Goal: Submit feedback/report problem: Submit feedback/report problem

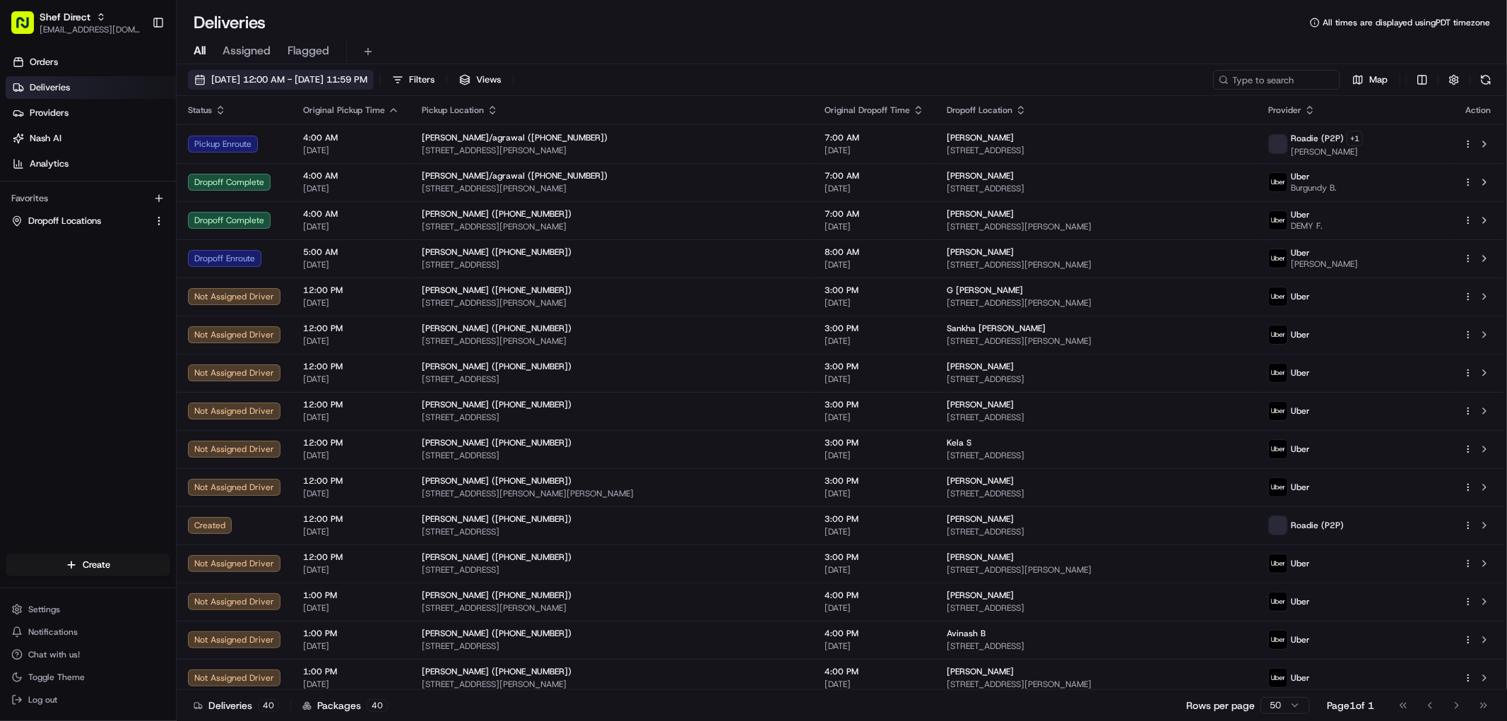
click at [336, 73] on span "08/22/2025 12:00 AM - 08/22/2025 11:59 PM" at bounding box center [289, 79] width 156 height 13
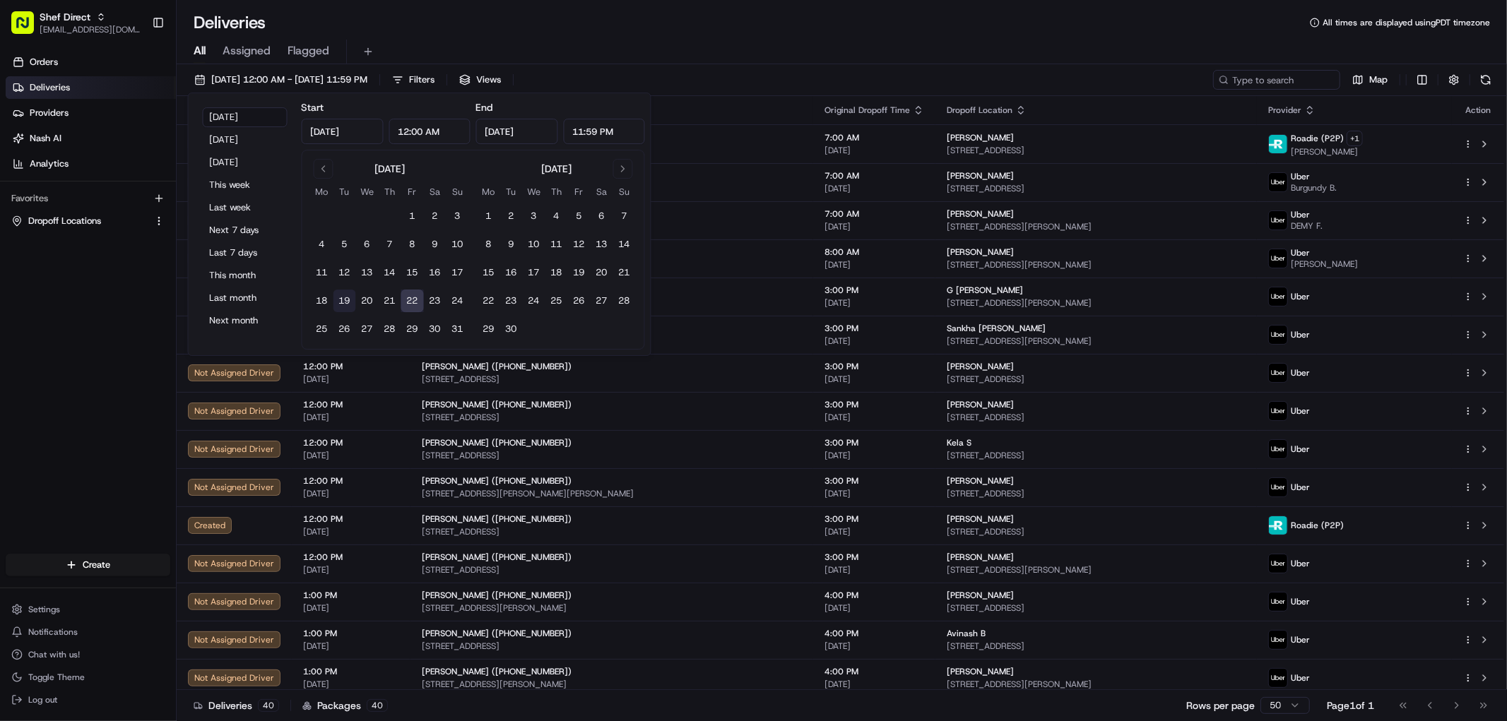
click at [349, 300] on button "19" at bounding box center [344, 301] width 23 height 23
type input "Aug 19, 2025"
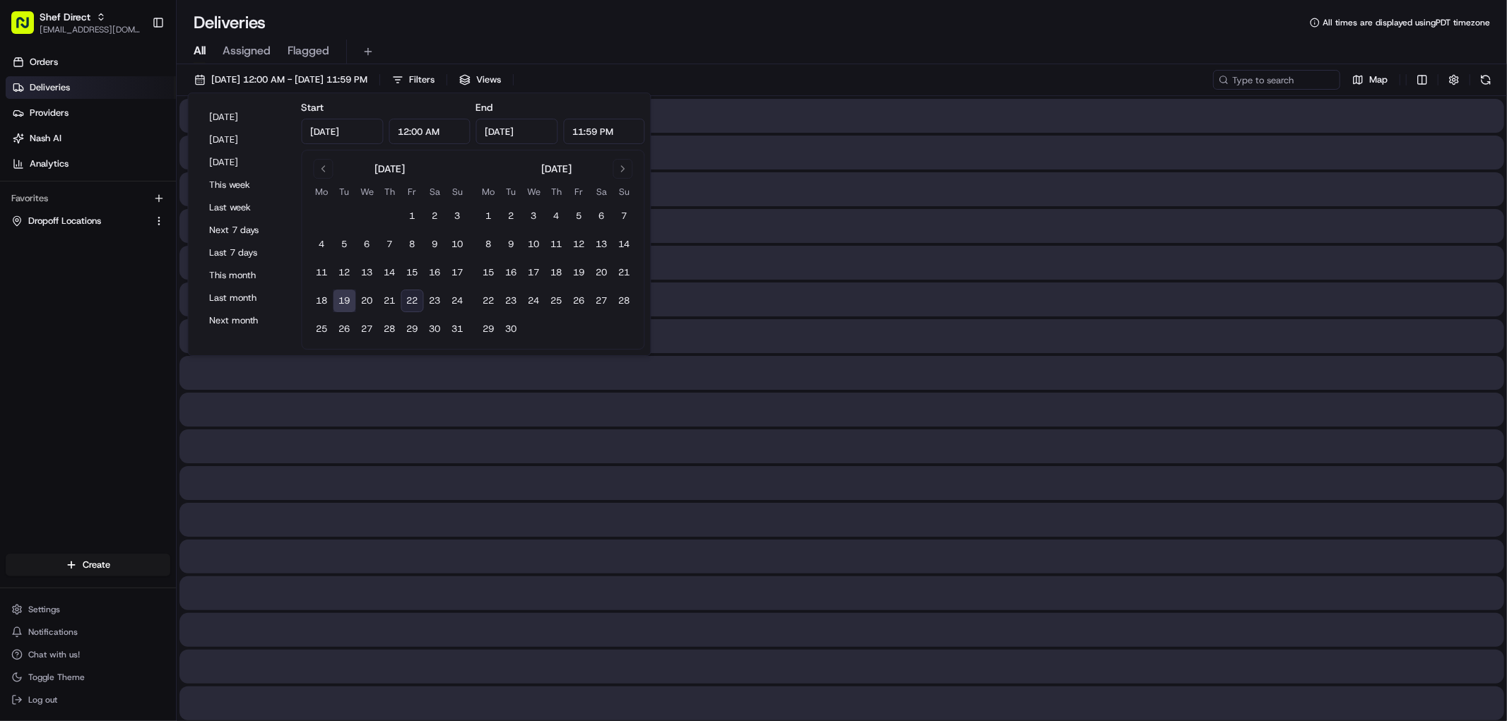
click at [343, 300] on button "19" at bounding box center [344, 301] width 23 height 23
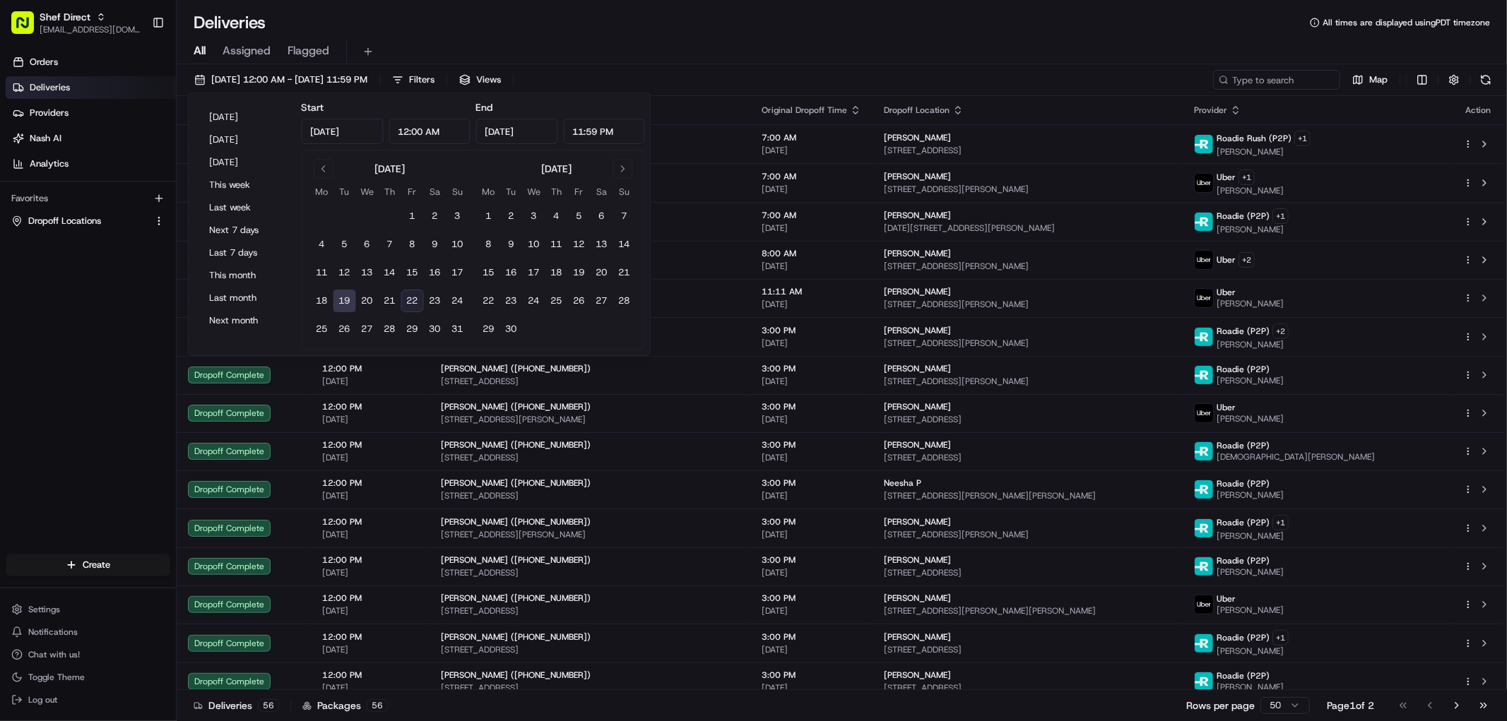
click at [337, 298] on button "19" at bounding box center [344, 301] width 23 height 23
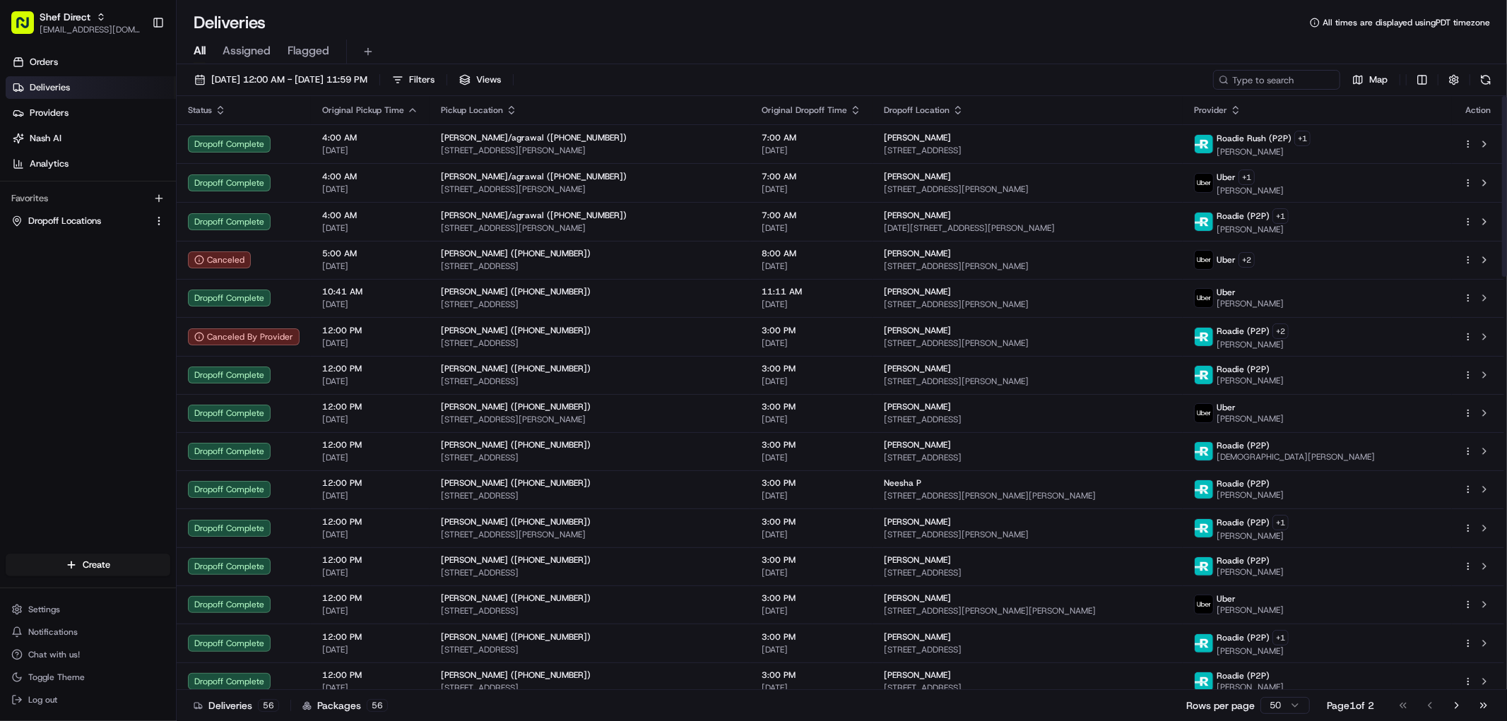
click at [742, 69] on div "08/19/2025 12:00 AM - 08/19/2025 11:59 PM Filters Views Map Status Original Pic…" at bounding box center [842, 394] width 1330 height 660
click at [1297, 81] on input at bounding box center [1255, 80] width 170 height 20
paste input "iNFmVPqeYAe"
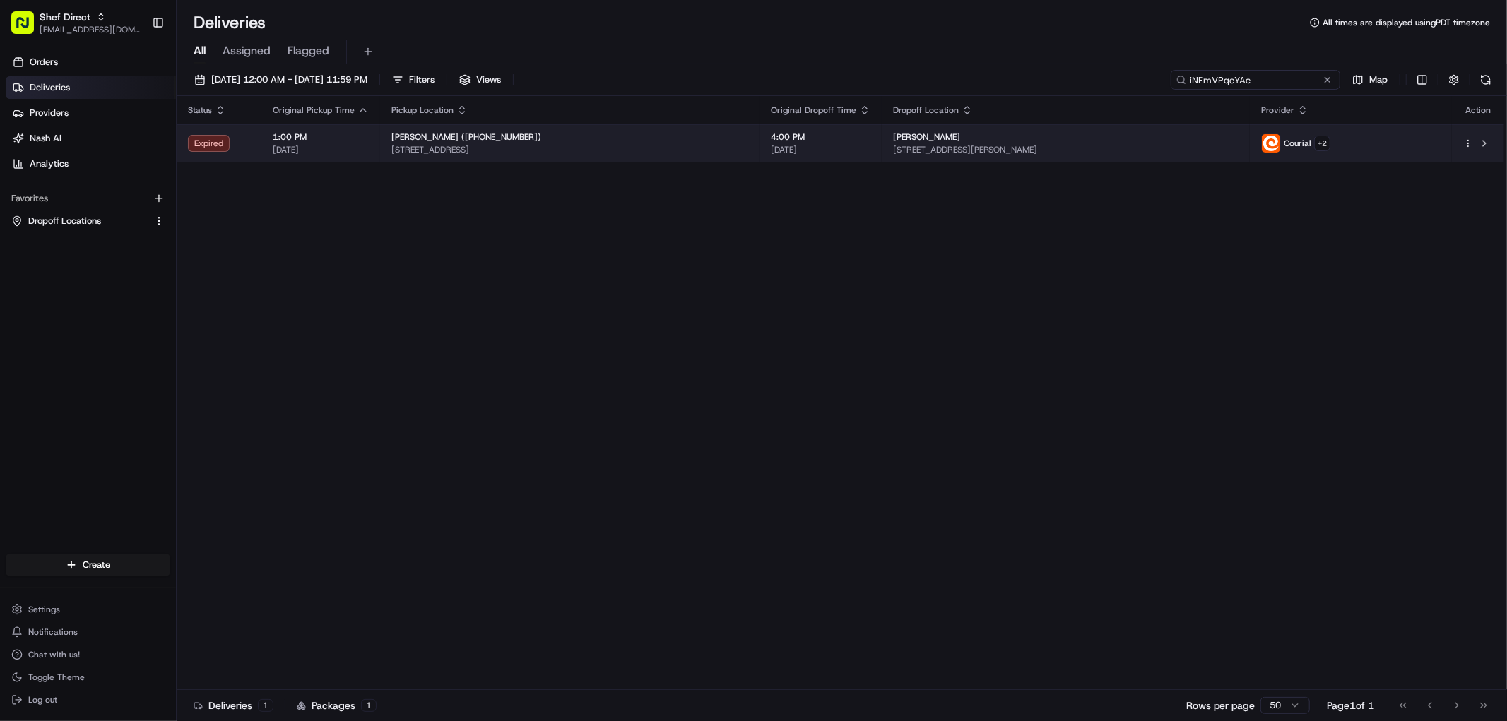
type input "iNFmVPqeYAe"
click at [491, 144] on span "[STREET_ADDRESS]" at bounding box center [569, 149] width 357 height 11
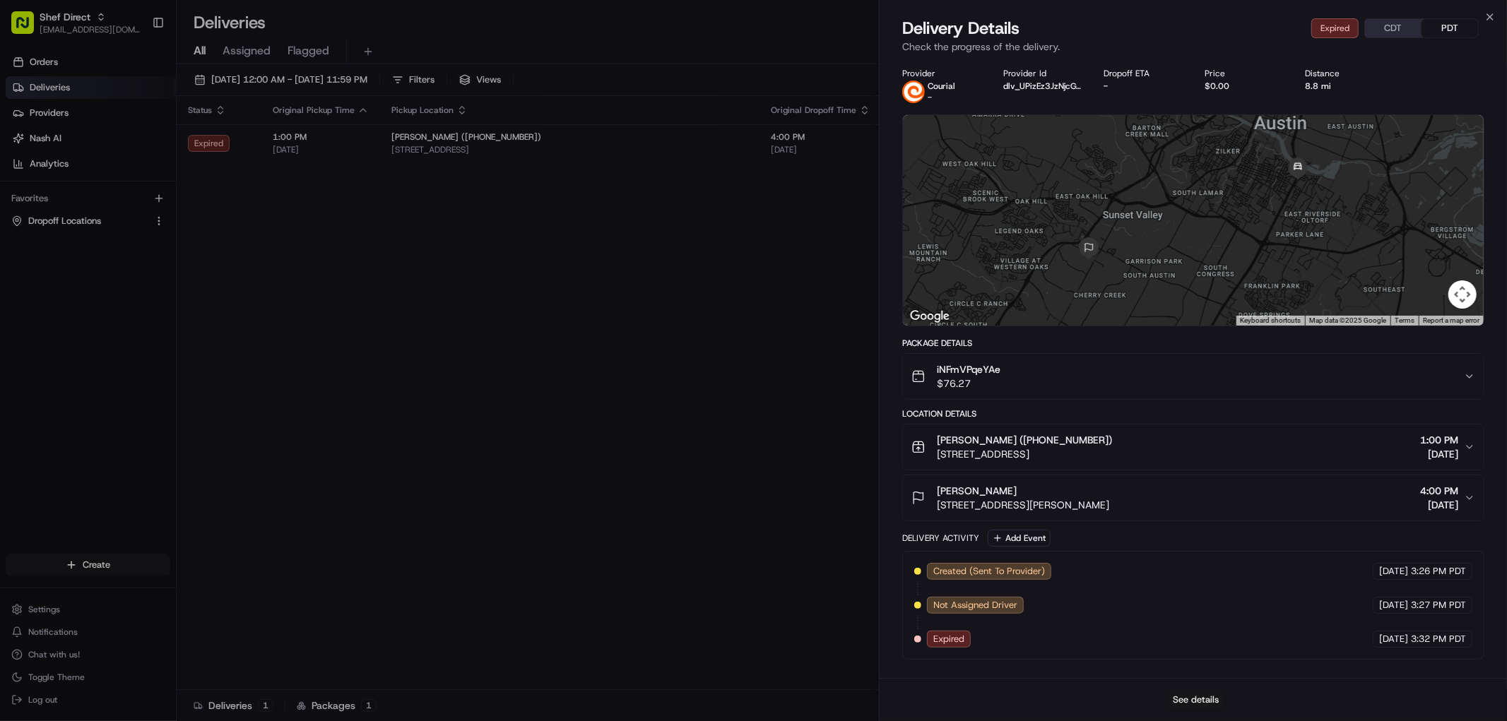
click at [1187, 707] on button "See details" at bounding box center [1196, 700] width 59 height 20
click at [1201, 696] on button "See details" at bounding box center [1196, 700] width 59 height 20
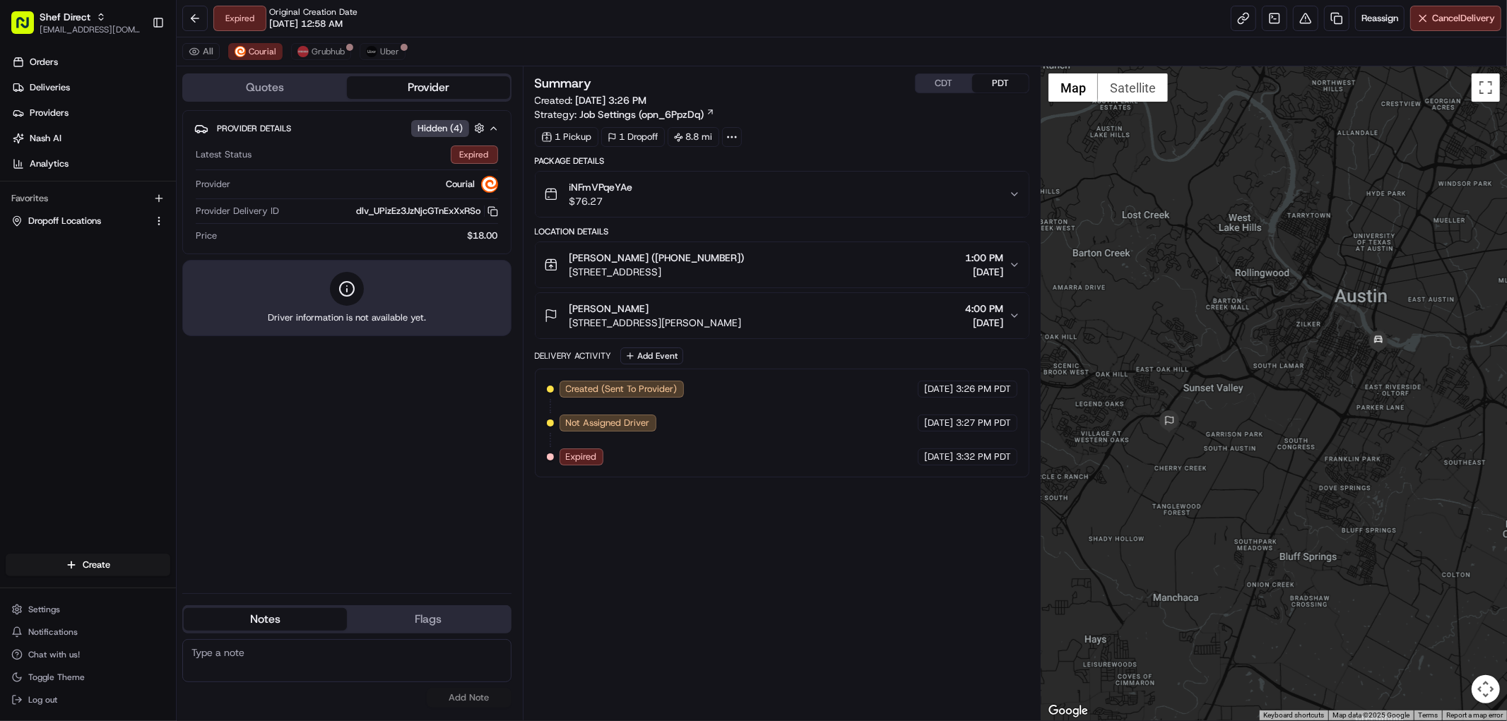
click at [708, 583] on div "Summary CDT PDT Created: 08/19/2025 3:26 PM Strategy: Job Settings (opn_6PpzDq)…" at bounding box center [782, 393] width 494 height 640
click at [281, 625] on button "Notes" at bounding box center [265, 619] width 163 height 23
click at [440, 634] on div "No results found Add Note" at bounding box center [346, 674] width 329 height 80
click at [444, 630] on button "Flags" at bounding box center [428, 619] width 163 height 23
click at [278, 619] on button "Notes" at bounding box center [265, 619] width 163 height 23
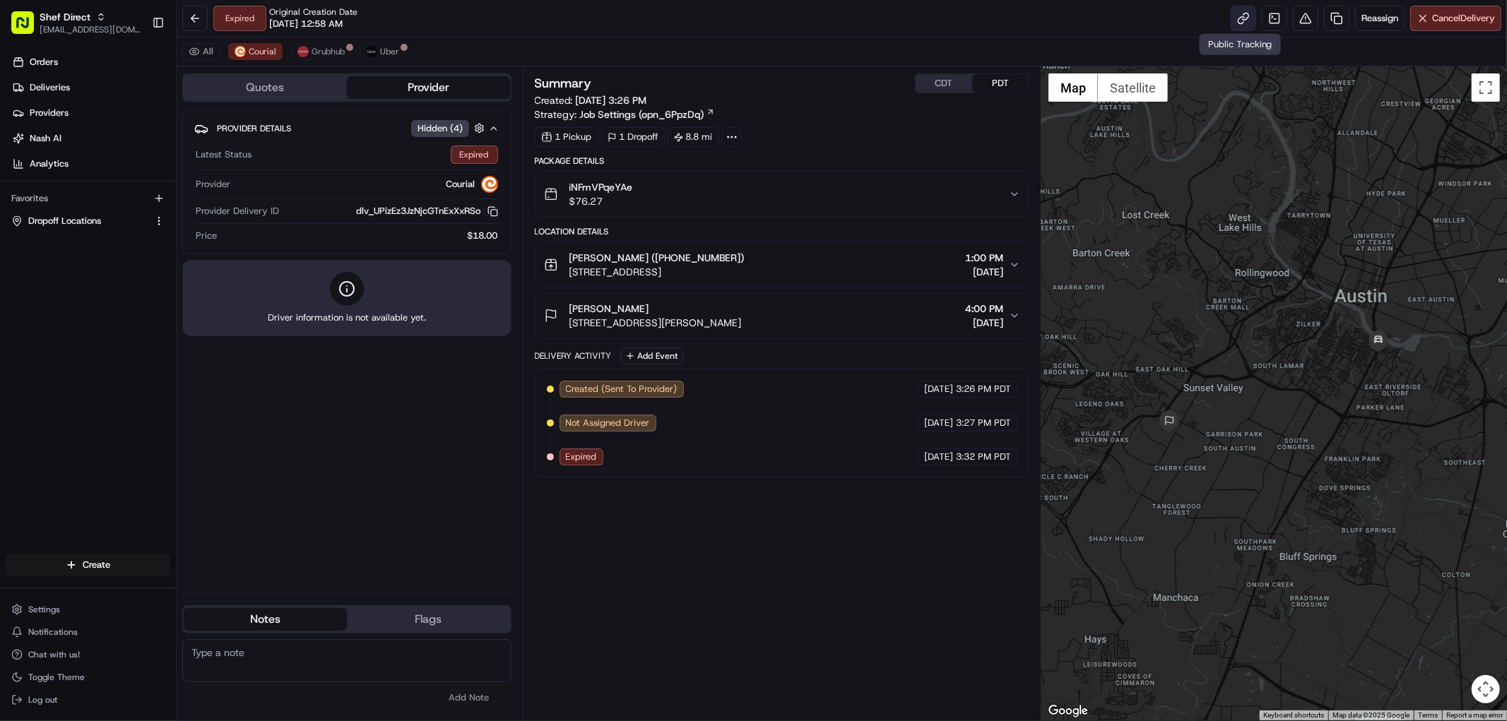
click at [1236, 22] on link at bounding box center [1242, 18] width 25 height 25
click at [1304, 24] on button at bounding box center [1305, 18] width 25 height 25
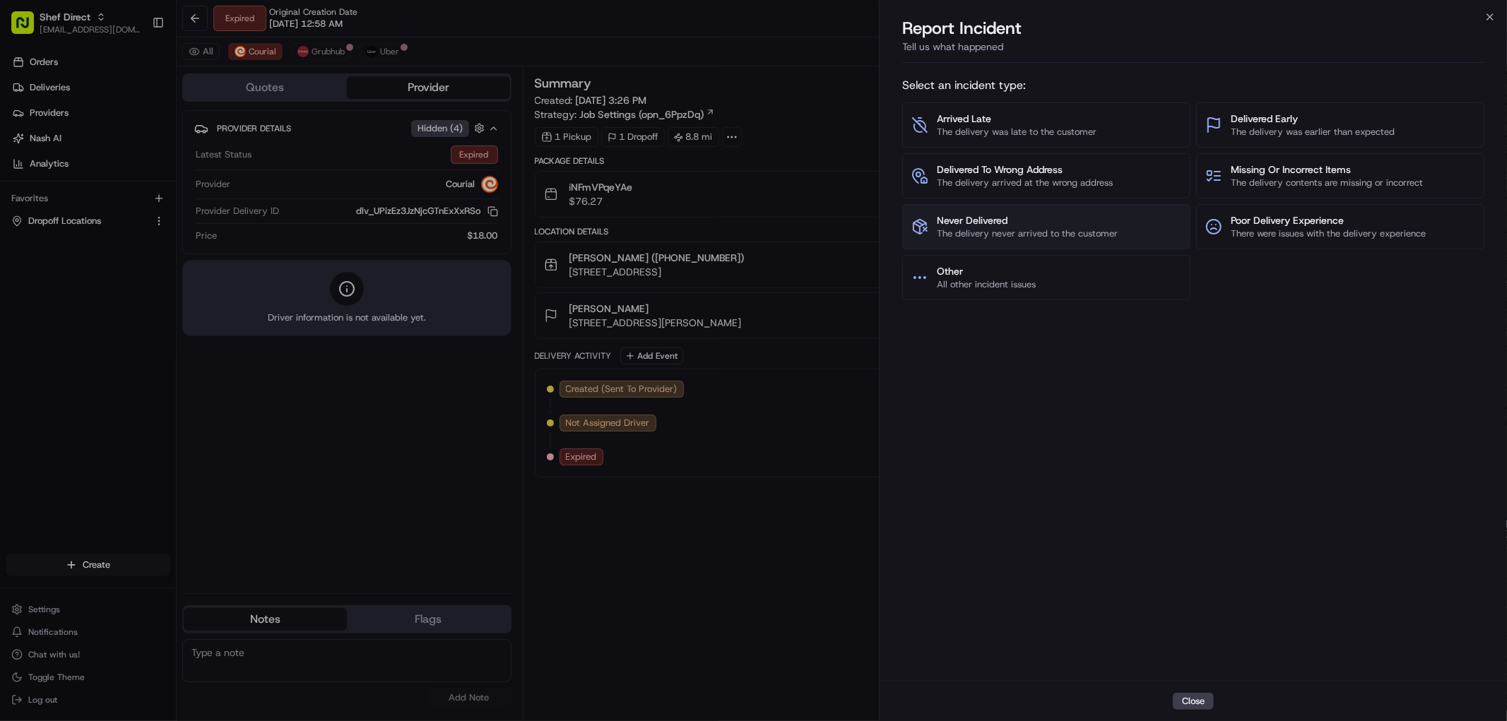
click at [1027, 228] on span "The delivery never arrived to the customer" at bounding box center [1027, 233] width 181 height 13
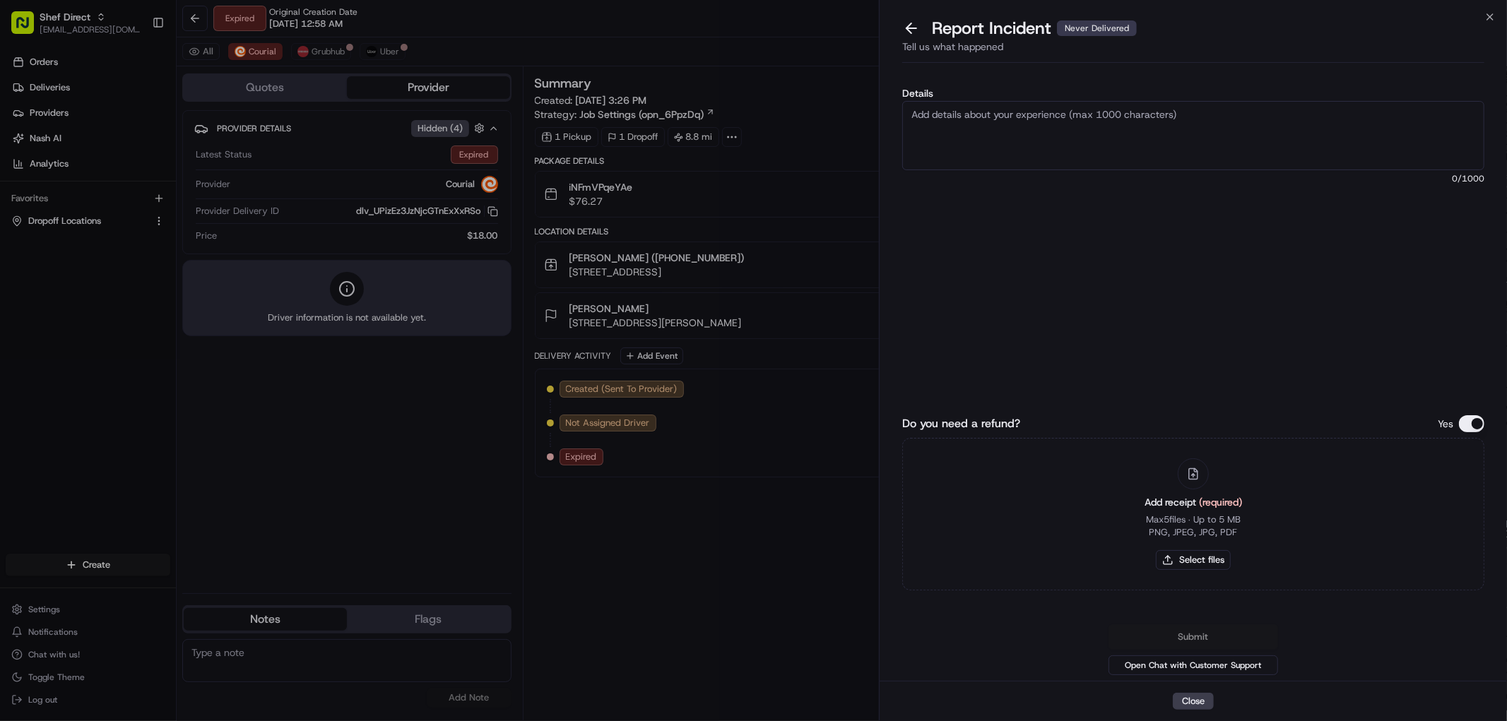
click at [1100, 143] on textarea "Details" at bounding box center [1193, 135] width 582 height 69
click at [1050, 134] on textarea "Details" at bounding box center [1193, 135] width 582 height 69
paste textarea "iNFmVPqeYAe"
click at [1006, 114] on textarea "iNFmVPqeYAe" at bounding box center [1193, 135] width 582 height 69
paste textarea "Order never came [DATE],"
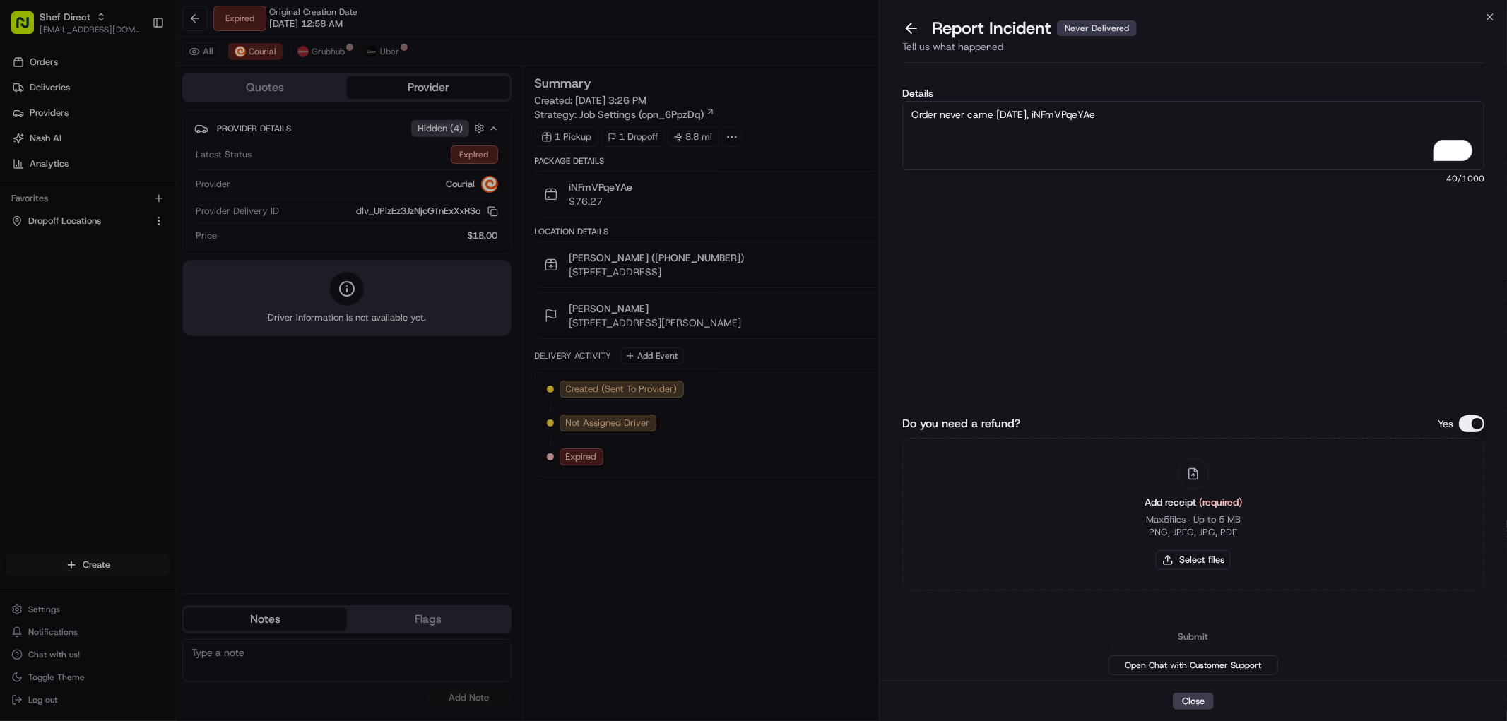
click at [1079, 117] on textarea "Order never came [DATE], iNFmVPqeYAe" at bounding box center [1193, 135] width 582 height 69
paste textarea "[DATE] (CDT)"
type textarea "Order never came [DATE][DATE] (CDT)"
click at [1213, 563] on button "Select files" at bounding box center [1192, 560] width 75 height 20
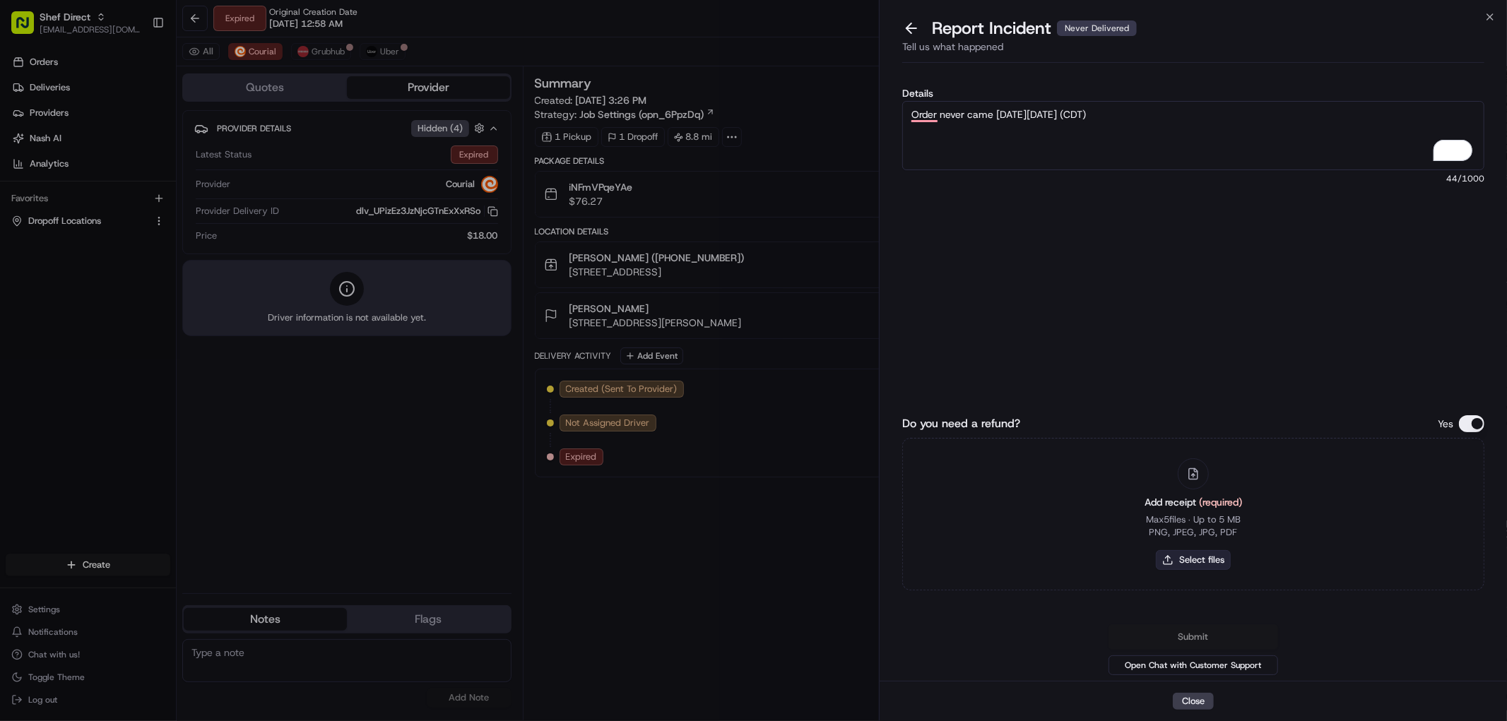
type input "C:\fakepath\Capture.PNG"
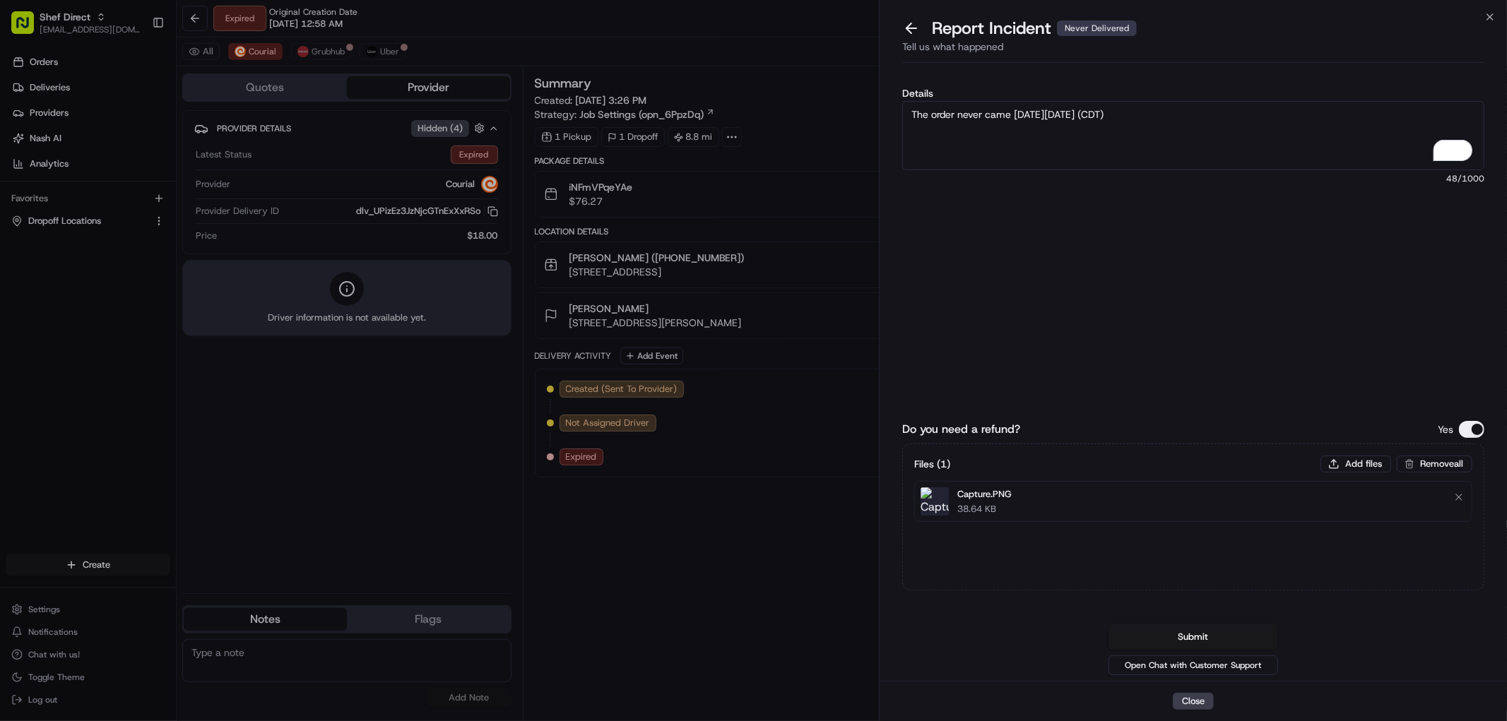
type textarea "The order never came [DATE][DATE] (CDT)"
click at [1211, 636] on button "Submit" at bounding box center [1193, 636] width 170 height 25
